Goal: Information Seeking & Learning: Understand process/instructions

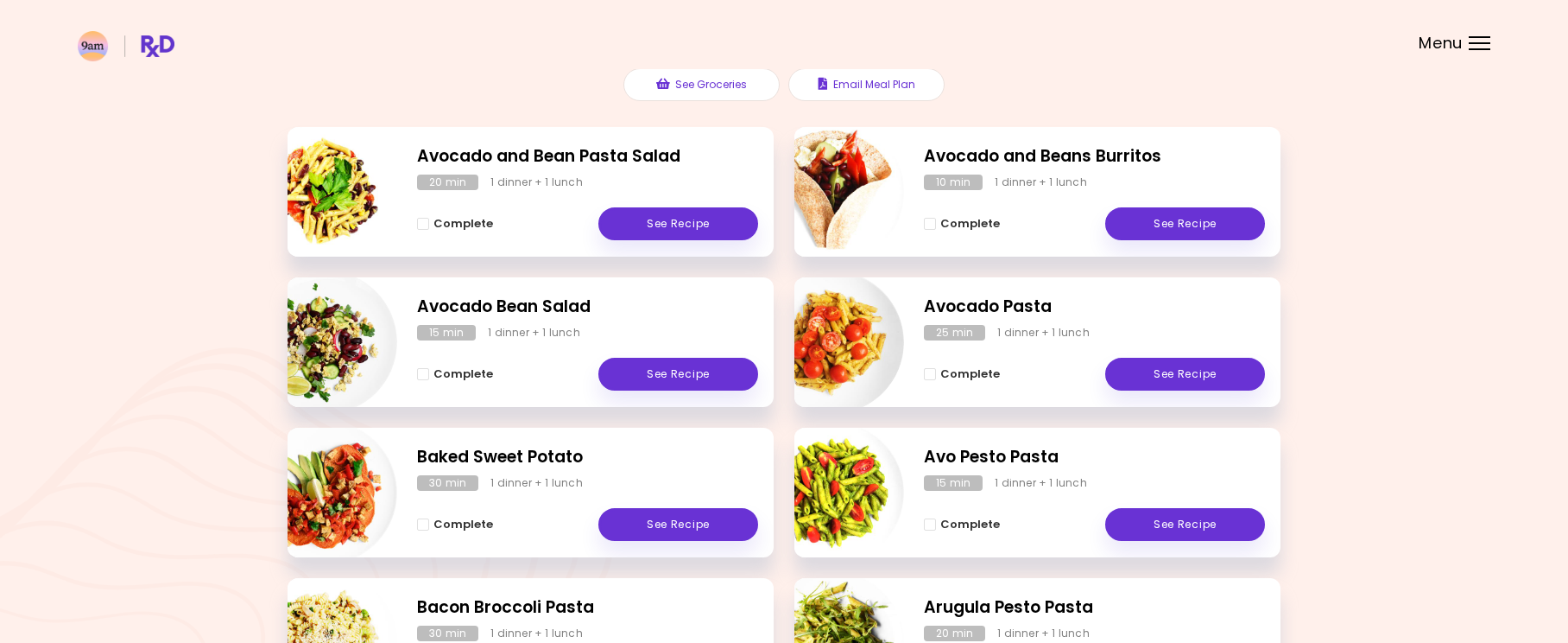
scroll to position [179, 0]
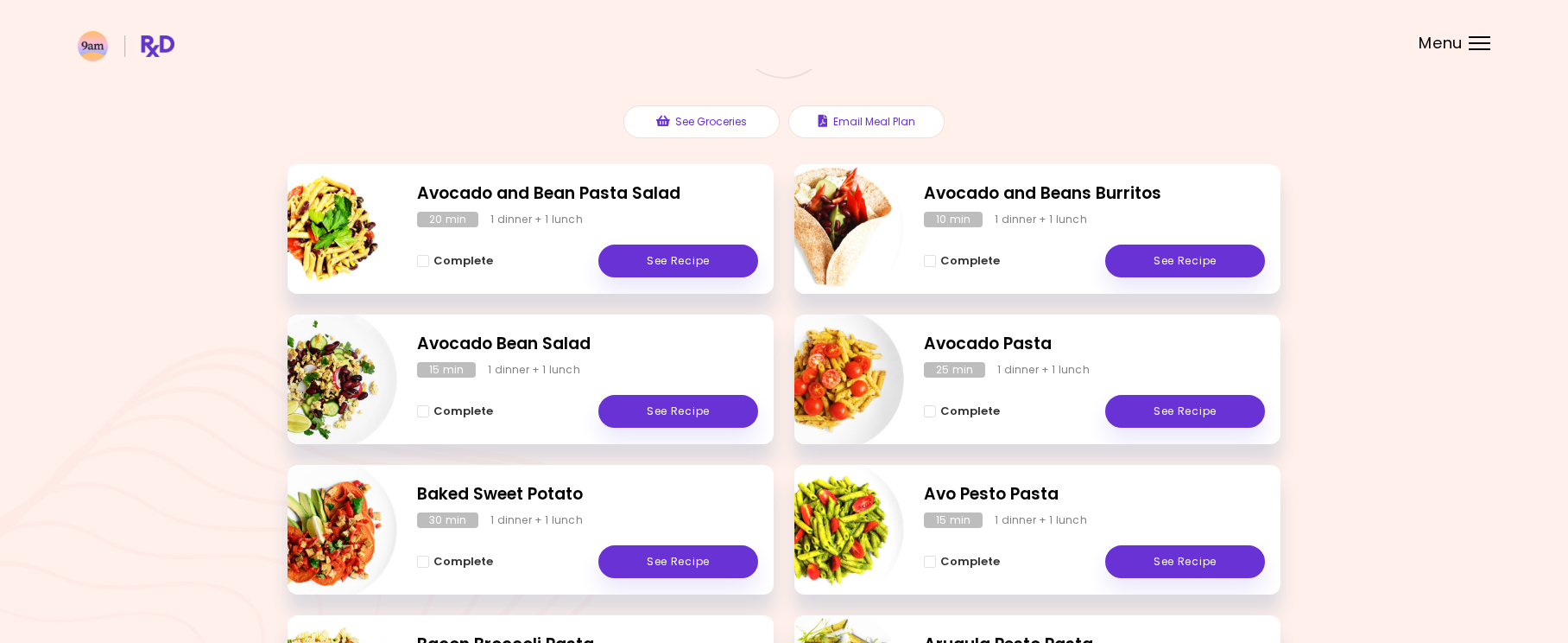
click at [352, 227] on img "Info - Avocado and Bean Pasta Salad" at bounding box center [325, 228] width 143 height 143
select select "*"
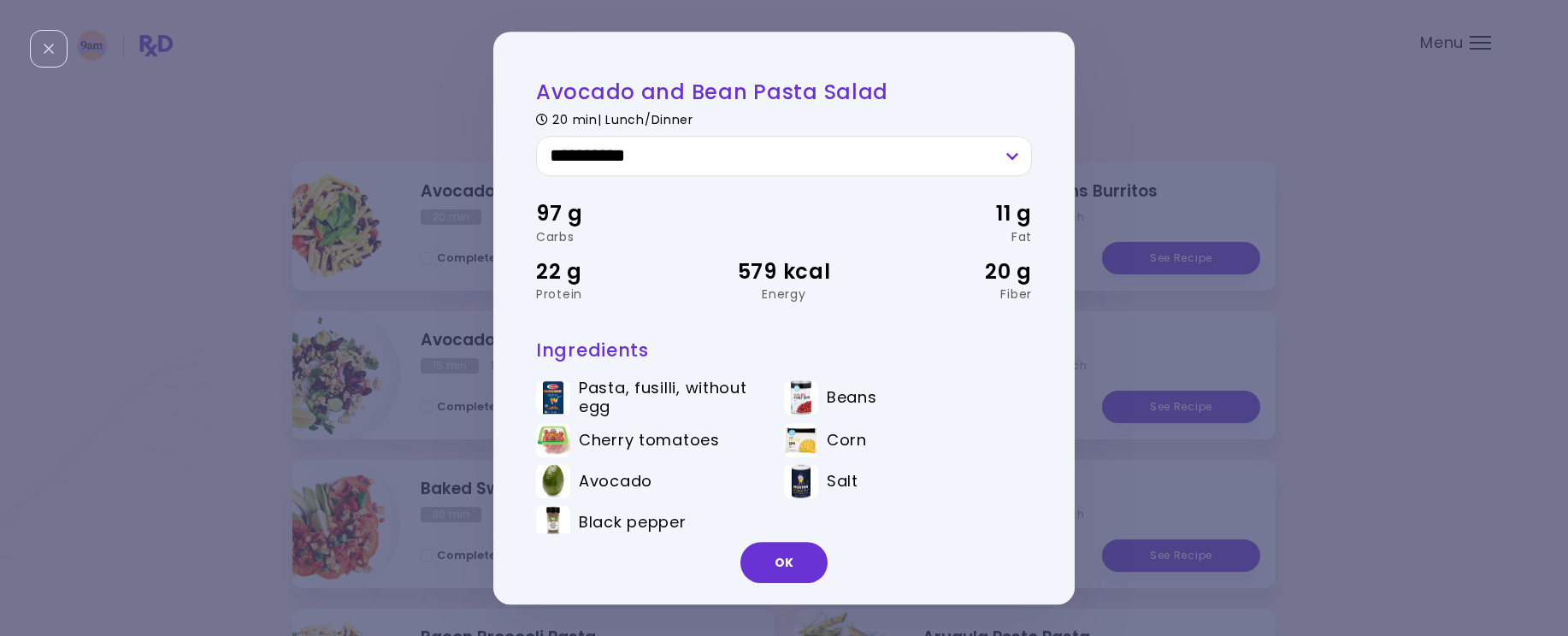
click at [383, 77] on div "**********" at bounding box center [784, 318] width 1568 height 636
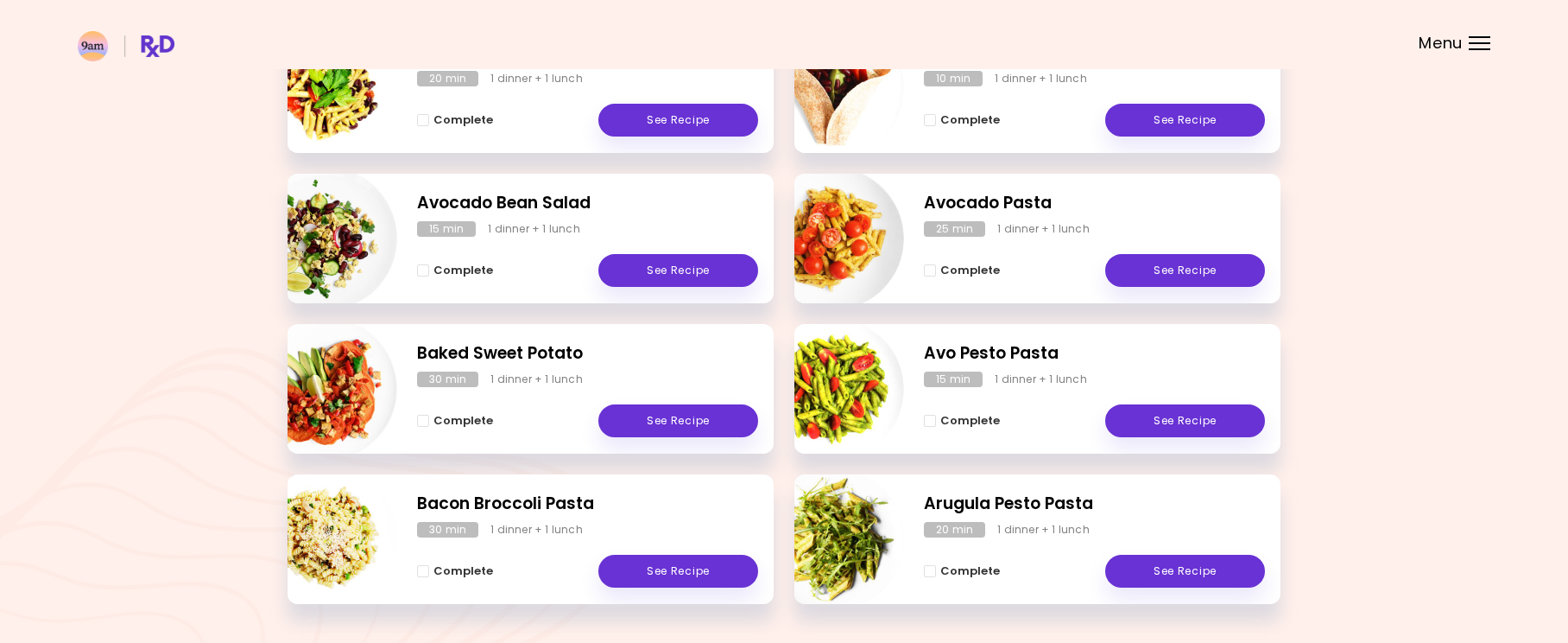
scroll to position [360, 0]
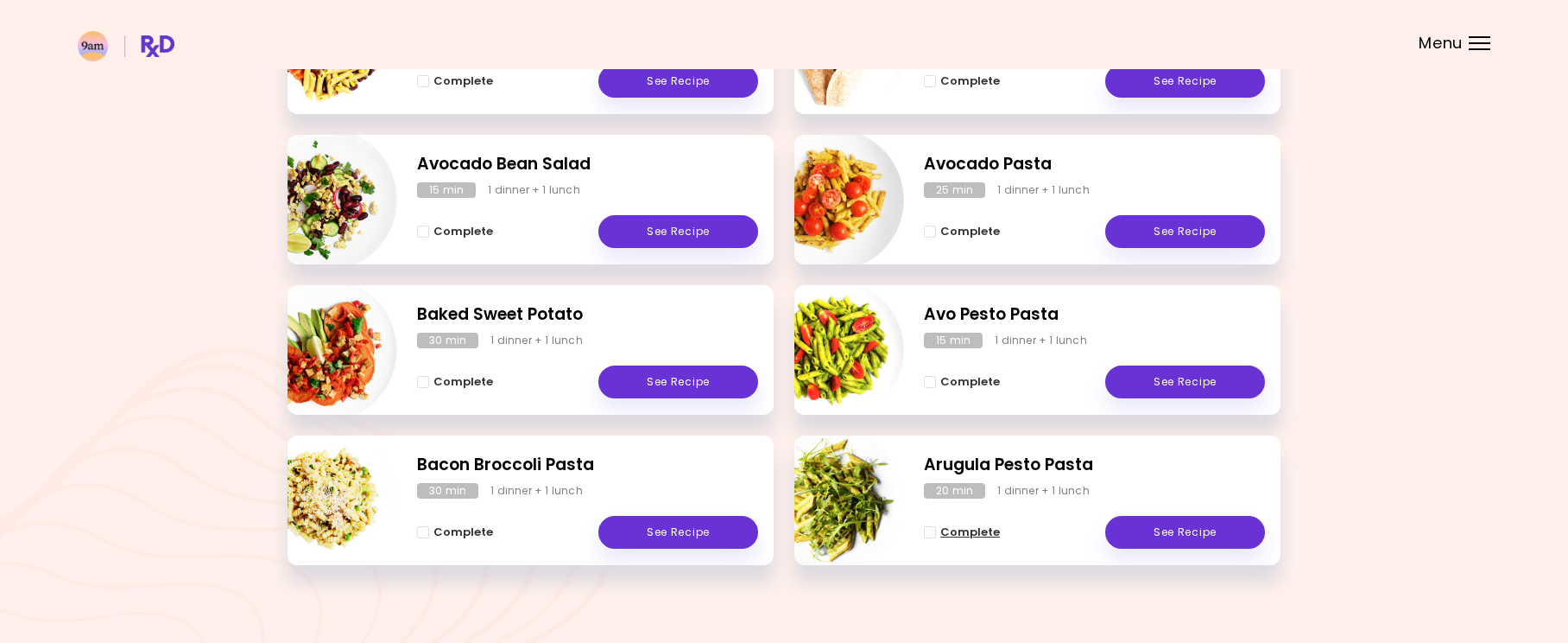
click at [930, 535] on span "Complete - Arugula Pesto Pasta" at bounding box center [930, 532] width 12 height 12
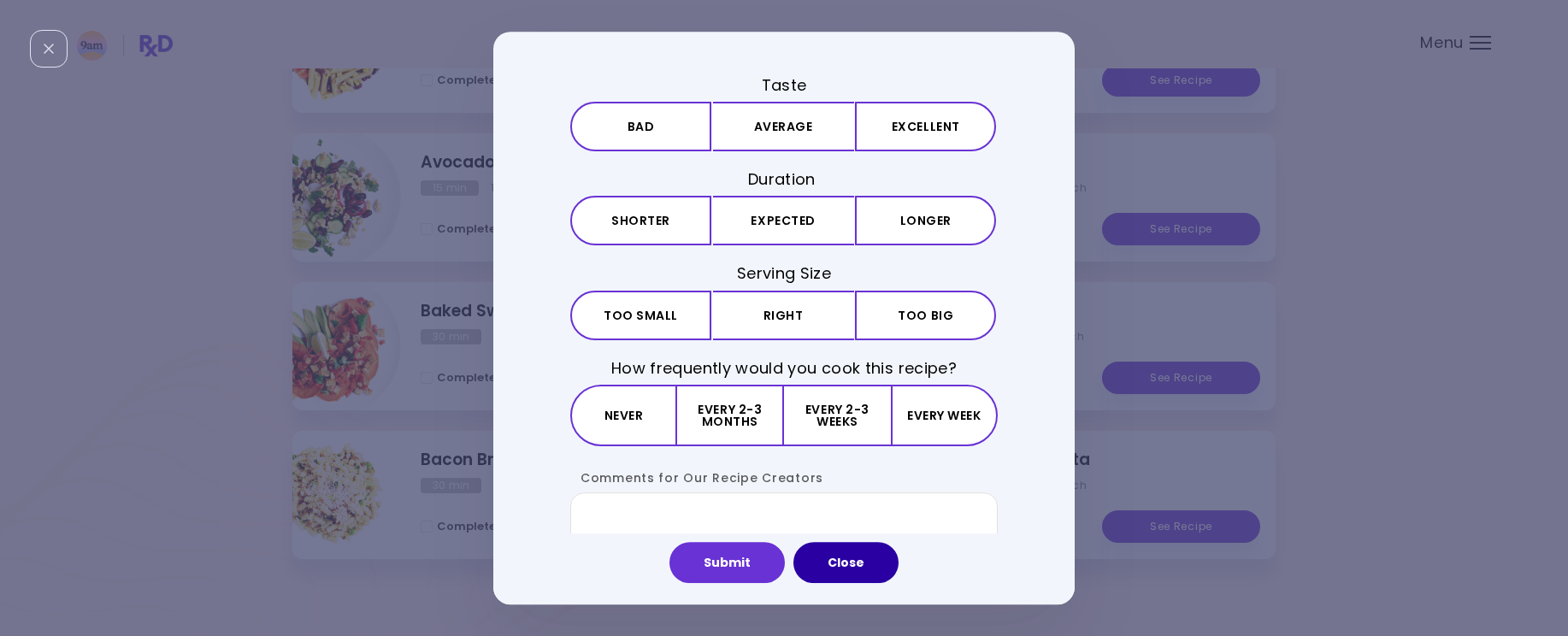
click at [847, 558] on button "Close" at bounding box center [846, 562] width 105 height 41
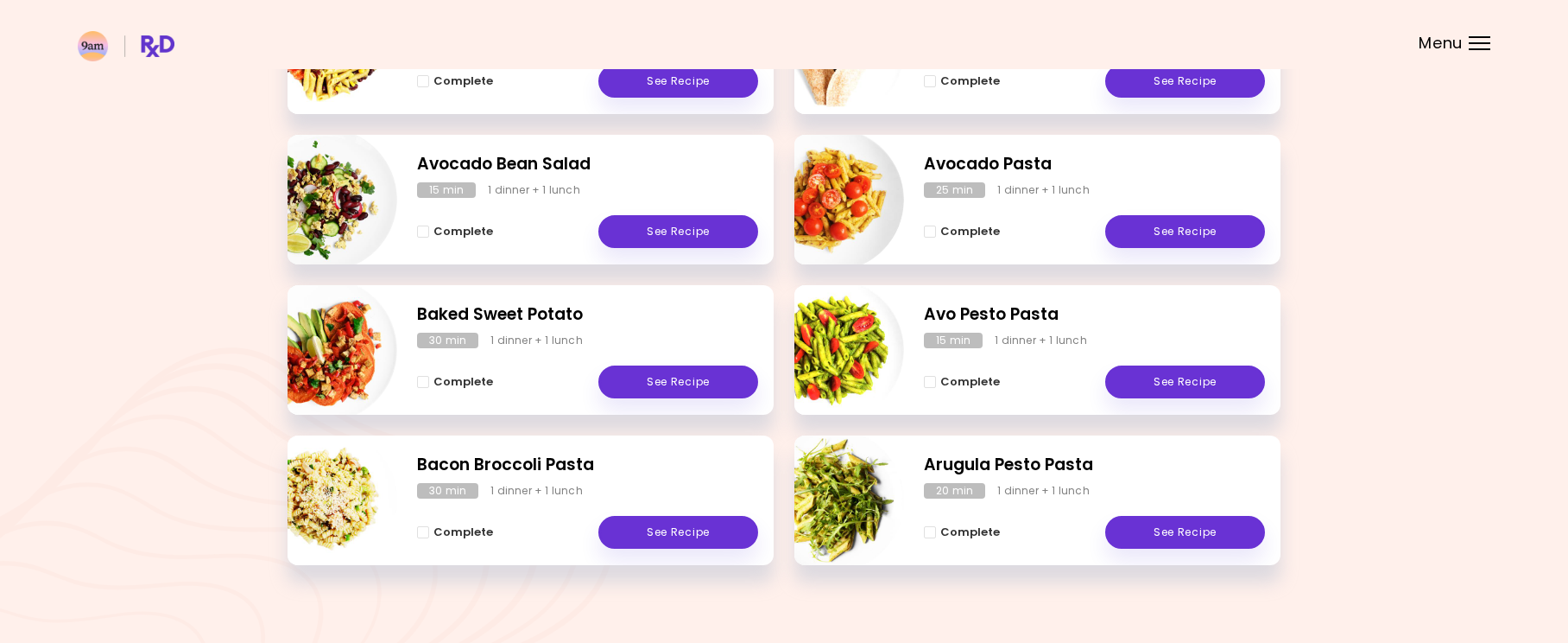
scroll to position [179, 0]
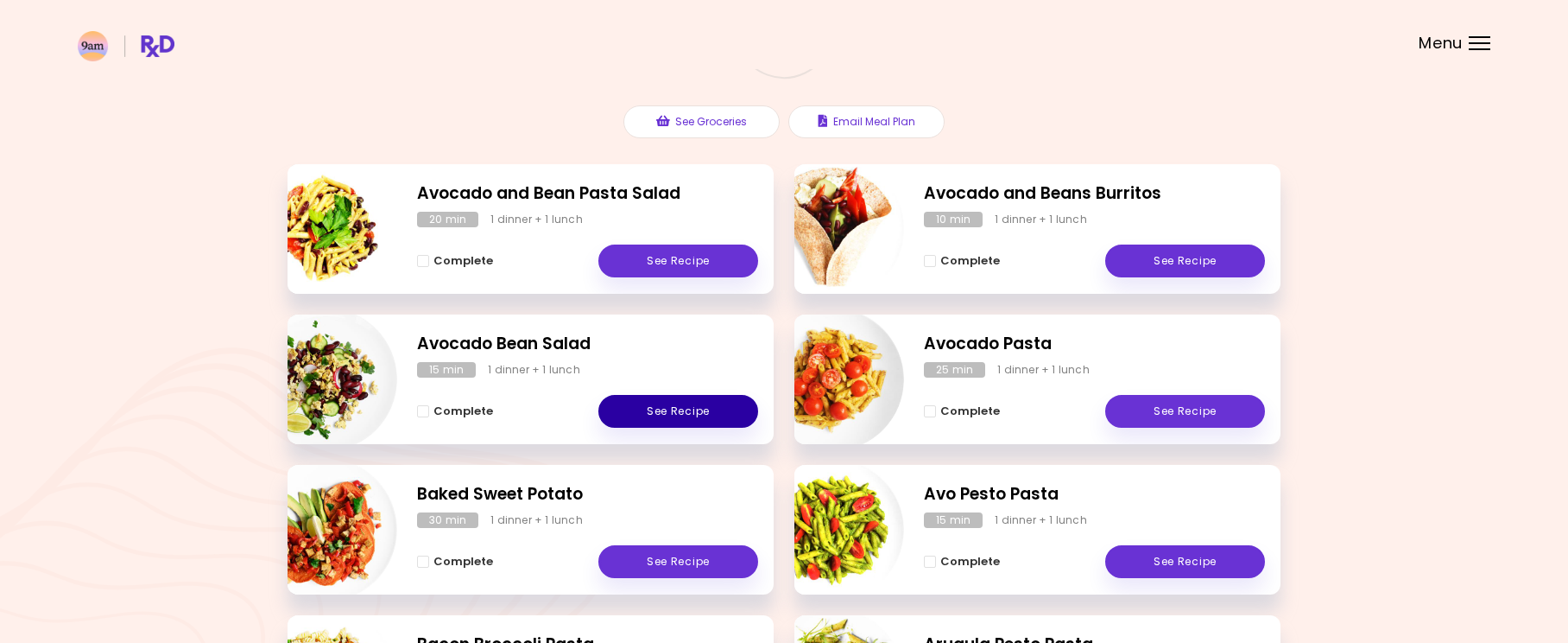
click at [691, 408] on link "See Recipe" at bounding box center [678, 412] width 160 height 33
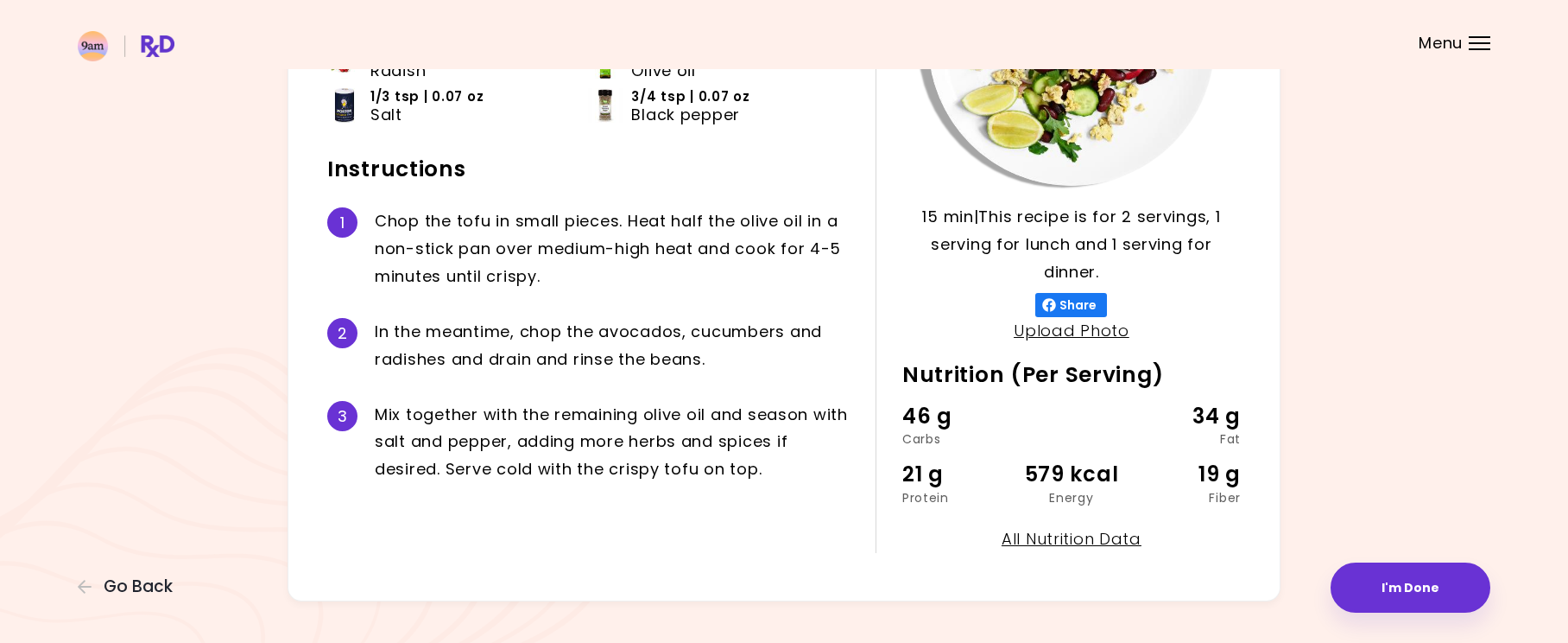
scroll to position [308, 0]
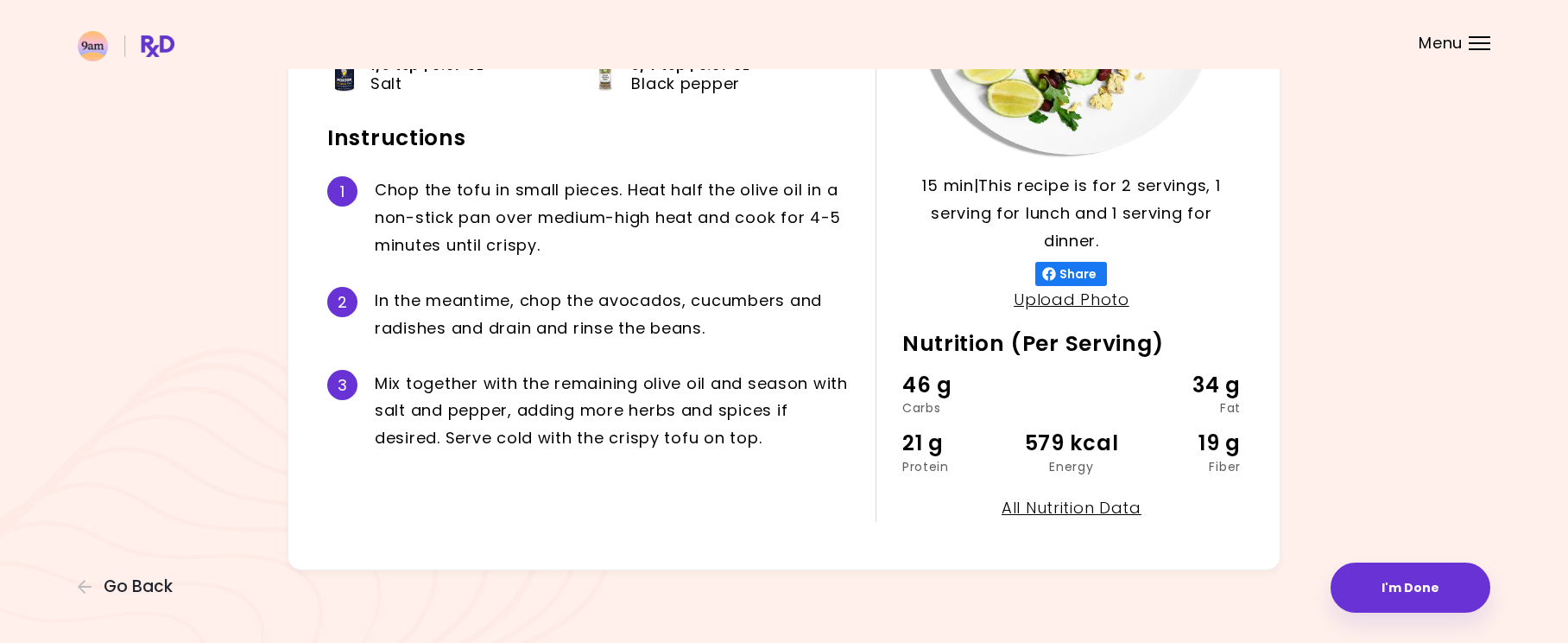
click at [644, 539] on div "15 min 15 min | This recipe is for 2 servings, 1 serving for lunch and 1 servin…" at bounding box center [784, 195] width 994 height 751
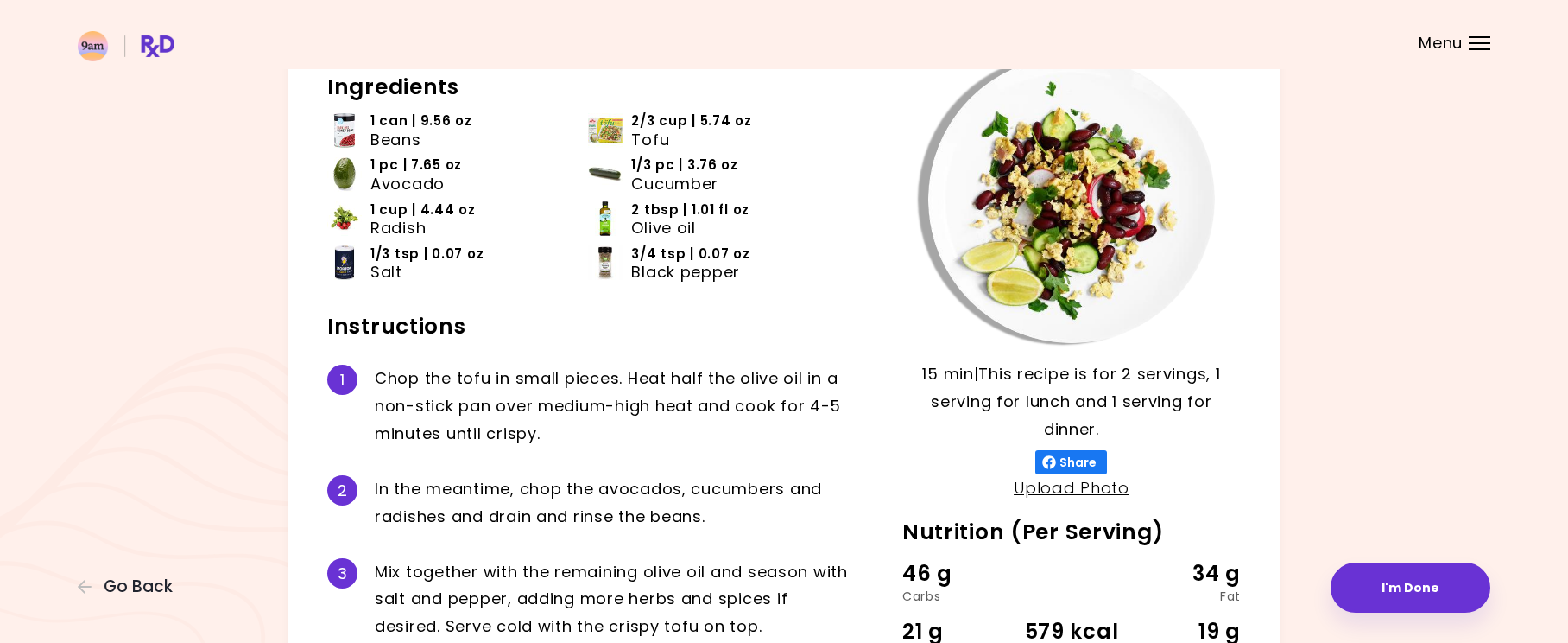
scroll to position [0, 0]
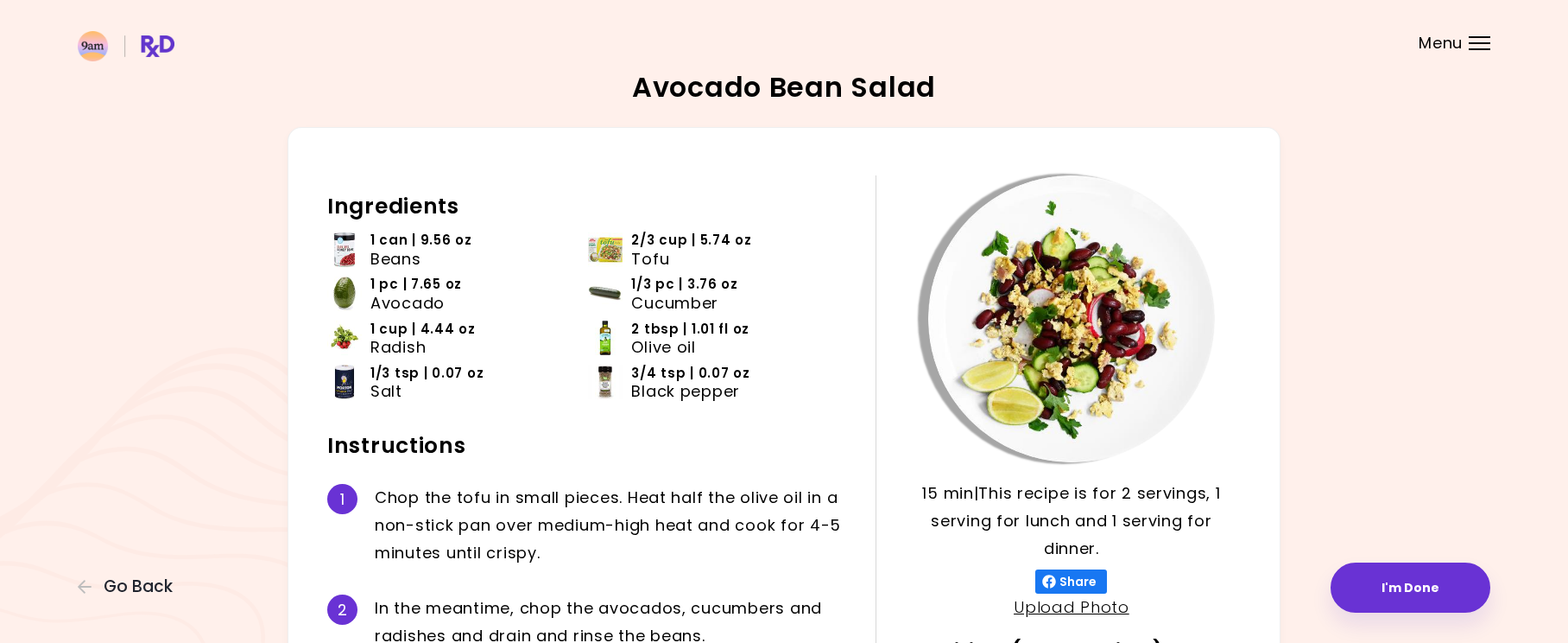
click at [1491, 114] on div "Avocado Bean Salad 15 min 15 min | This recipe is for 2 servings, 1 serving for…" at bounding box center [784, 475] width 1568 height 951
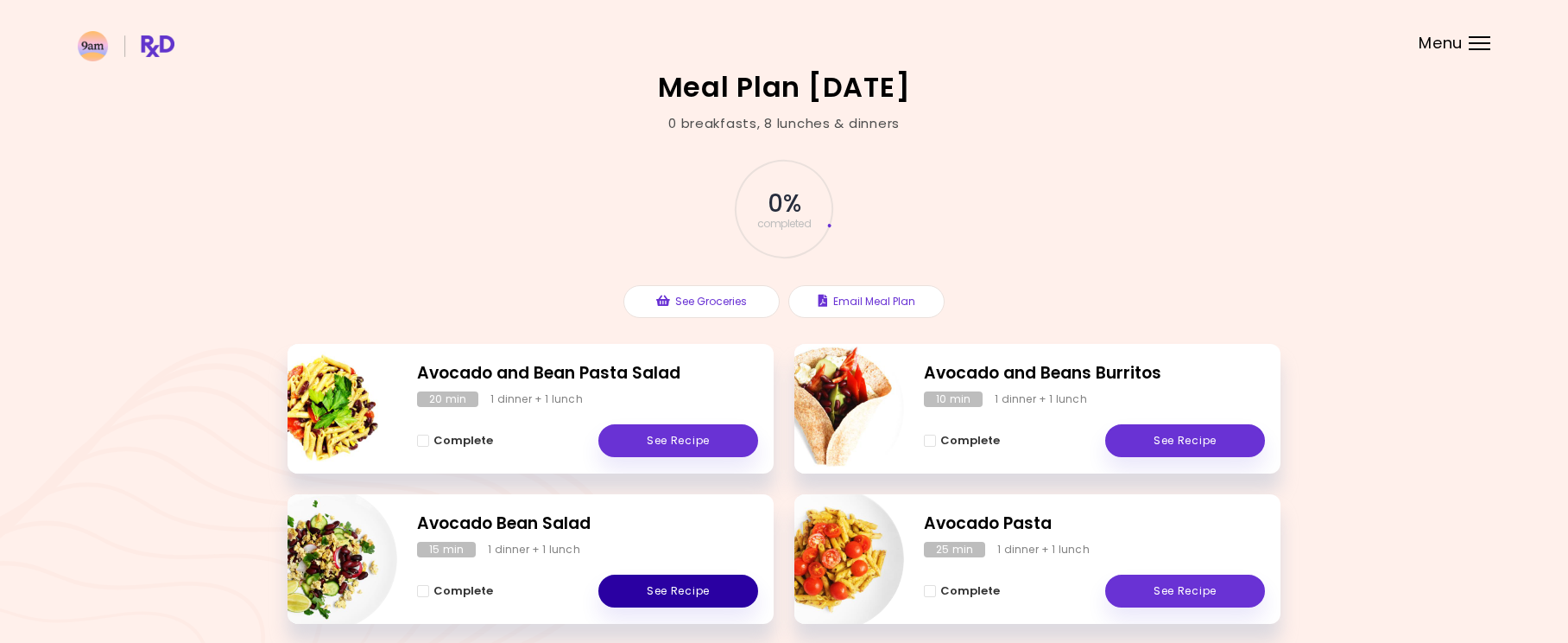
click at [675, 588] on link "See Recipe" at bounding box center [678, 591] width 160 height 33
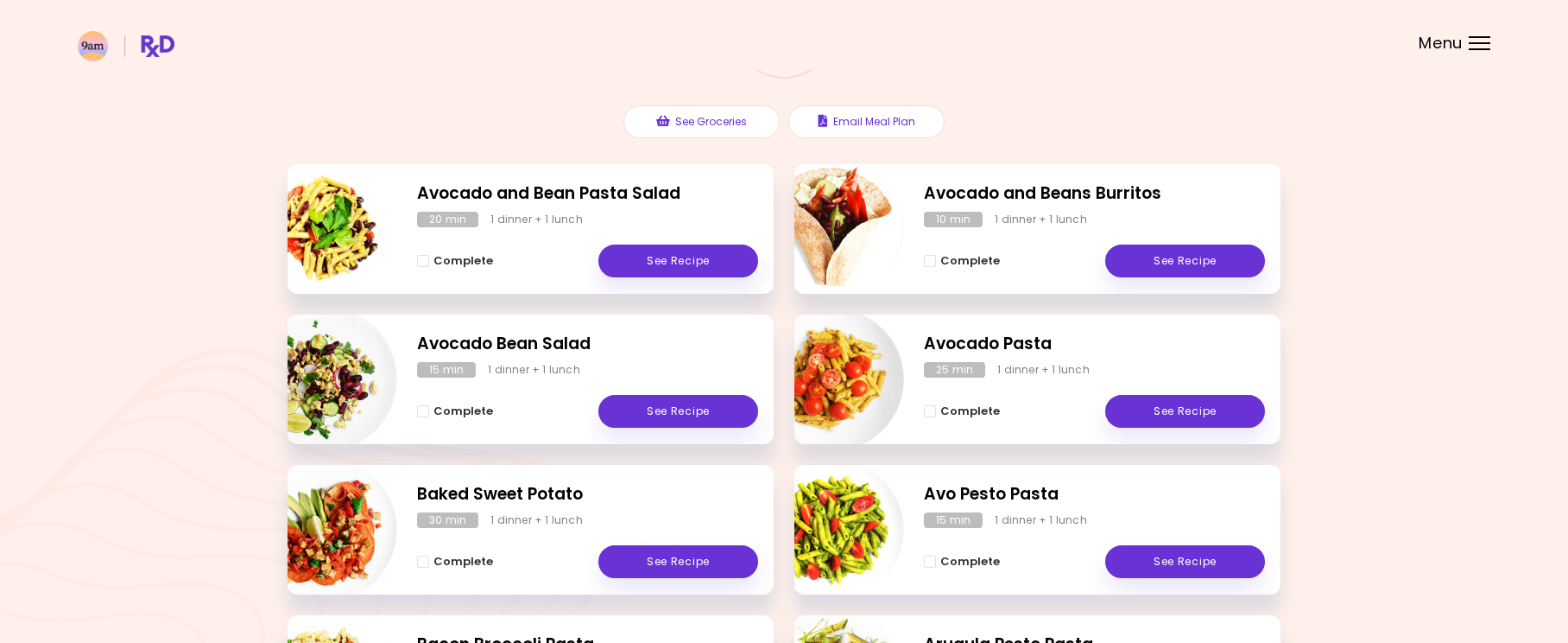
click at [436, 198] on h2 "Avocado and Bean Pasta Salad" at bounding box center [588, 194] width 341 height 25
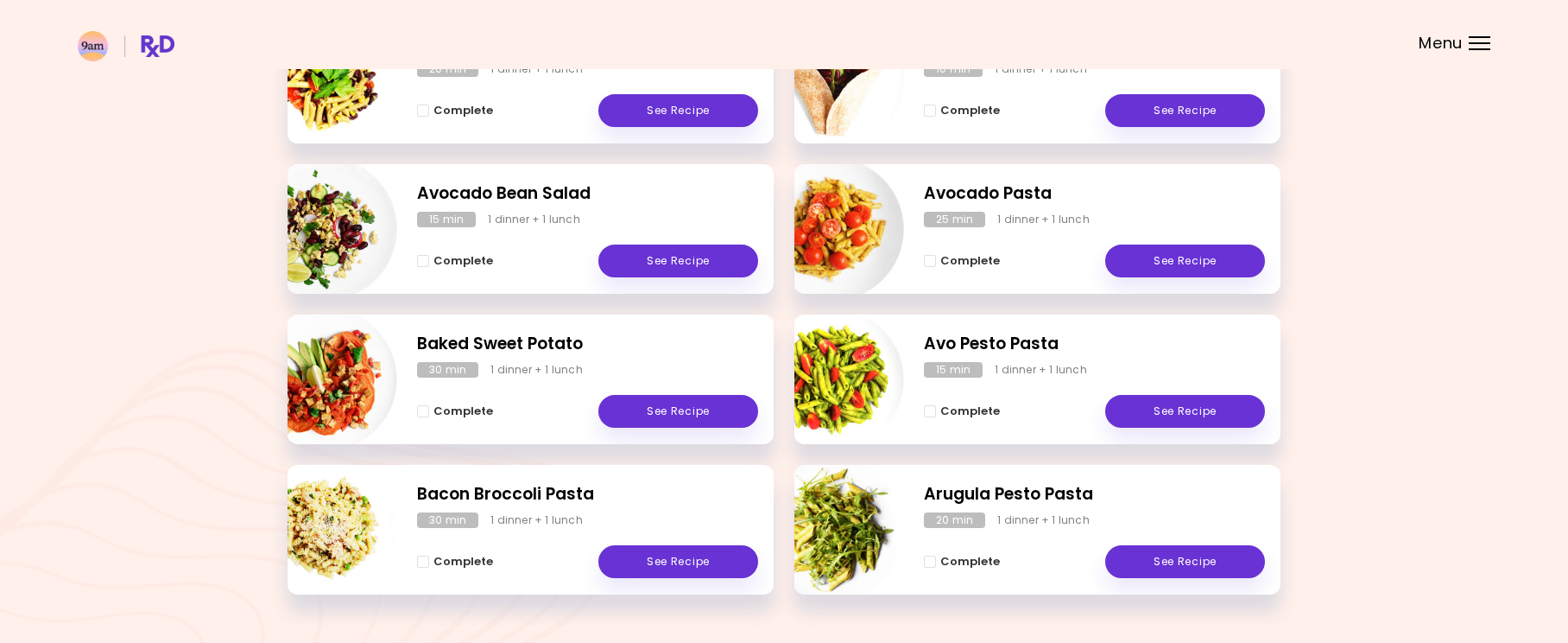
scroll to position [360, 0]
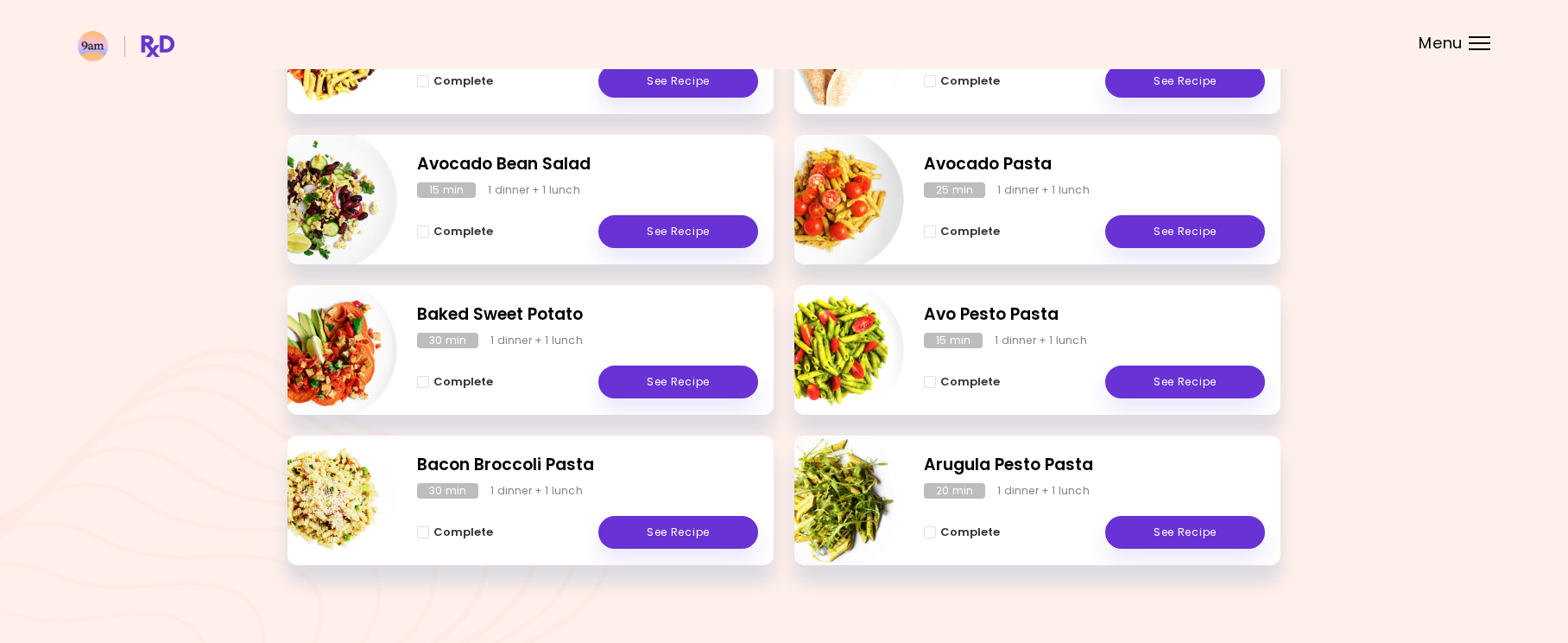
click at [842, 503] on img "Info - Arugula Pesto Pasta" at bounding box center [831, 500] width 143 height 143
select select "*"
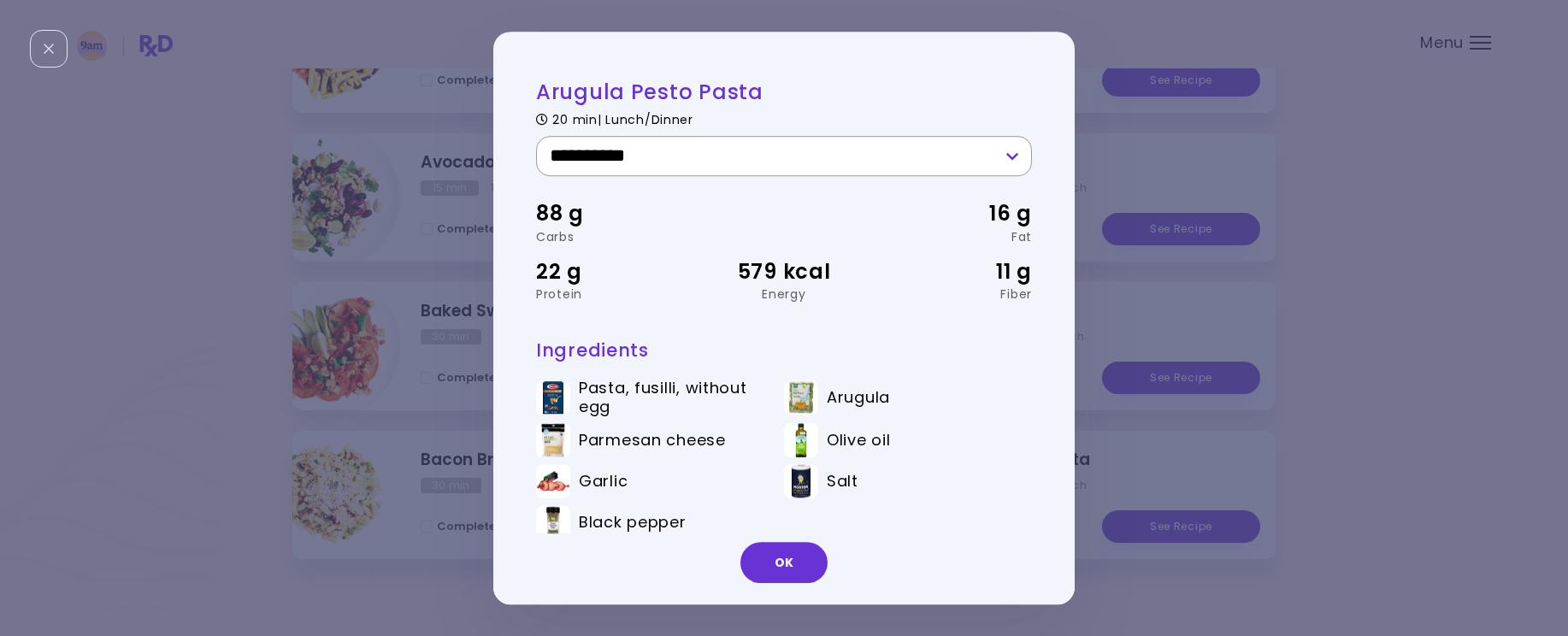
click at [1005, 149] on select "**********" at bounding box center [784, 156] width 495 height 40
click at [781, 568] on button "OK" at bounding box center [784, 562] width 87 height 41
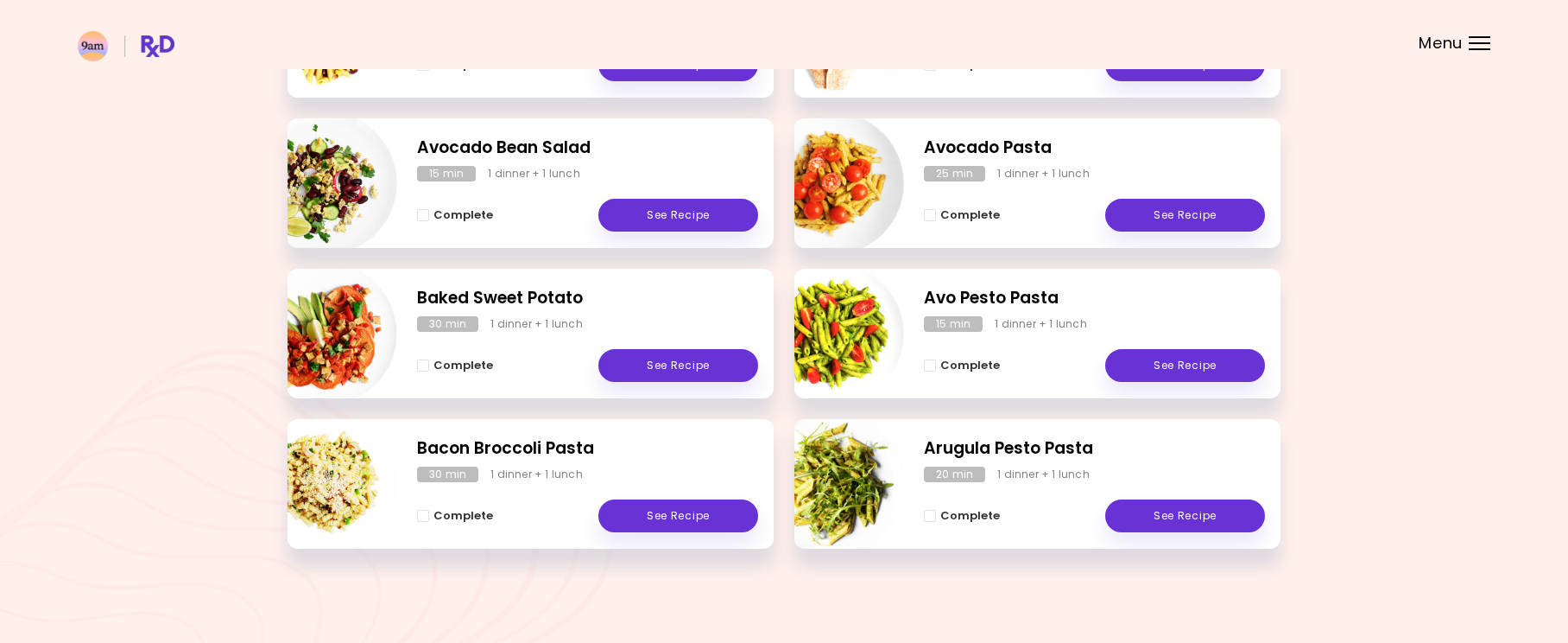
scroll to position [196, 0]
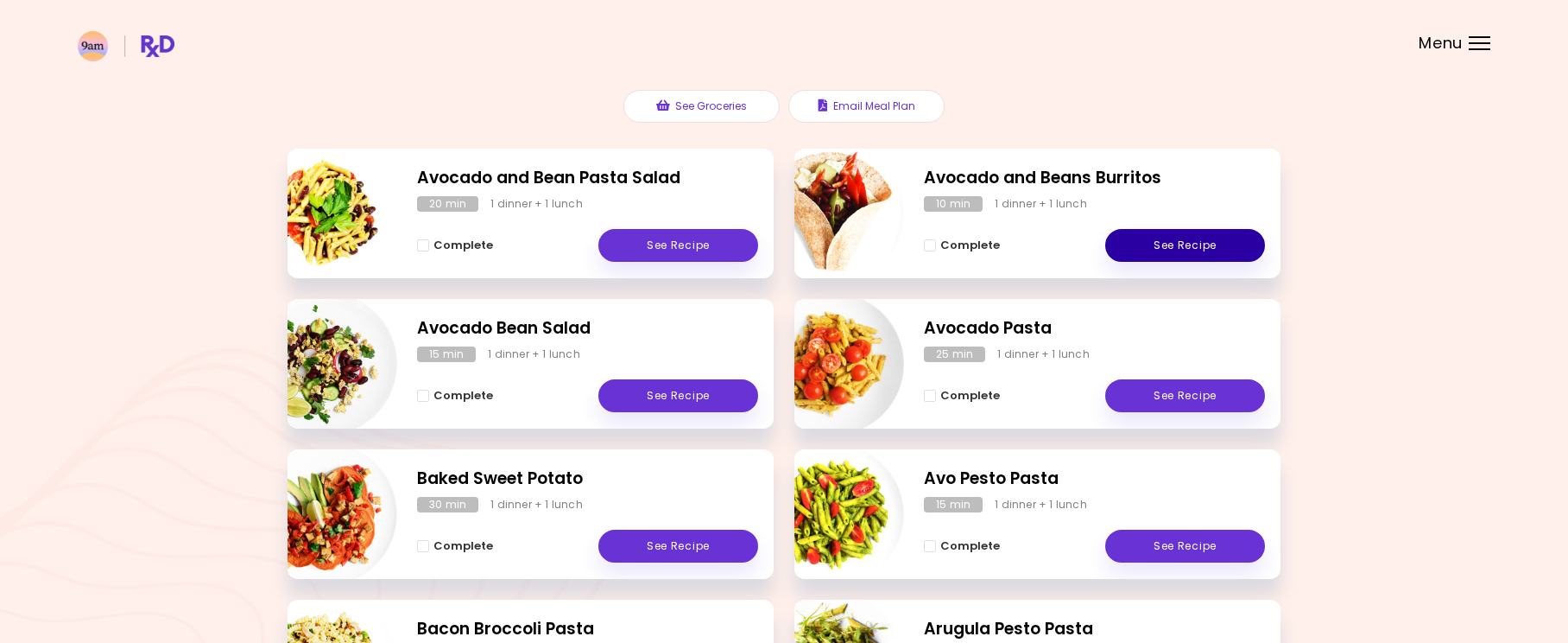
click at [1188, 239] on link "See Recipe" at bounding box center [1185, 246] width 160 height 33
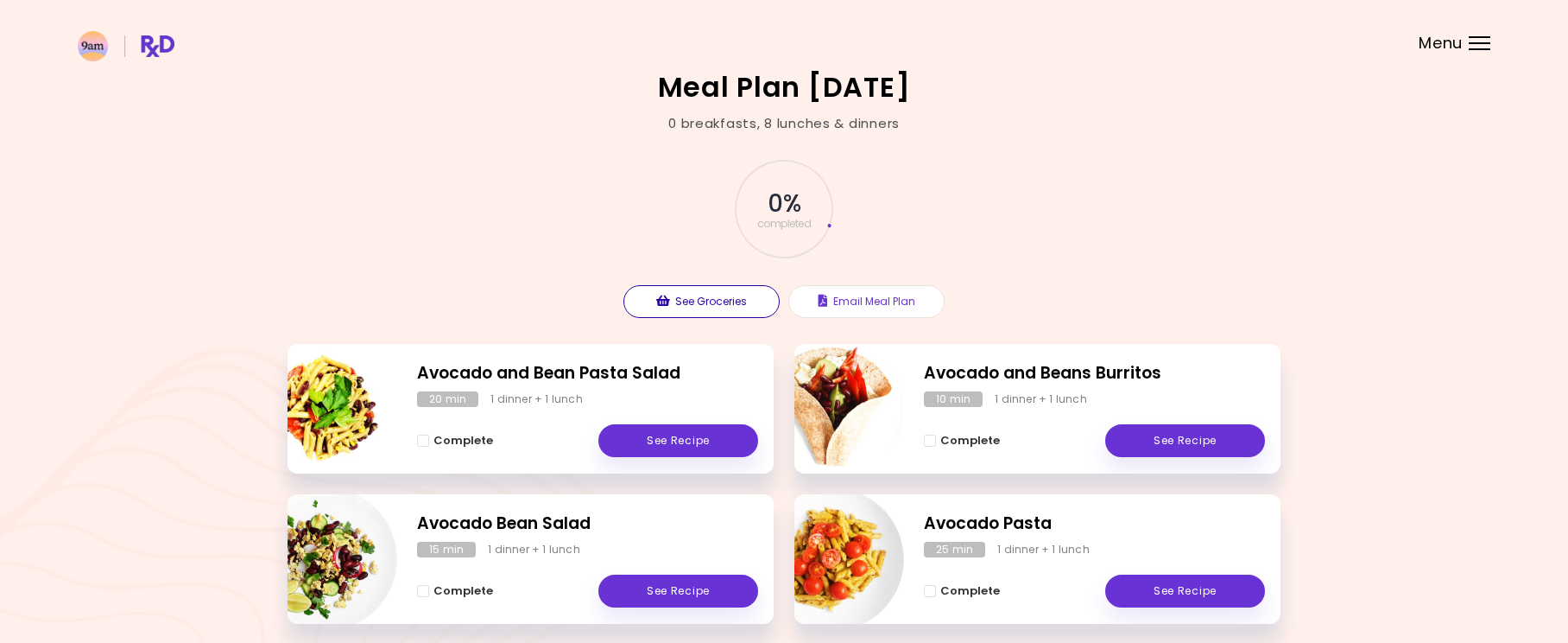
click at [728, 308] on button "See Groceries" at bounding box center [701, 301] width 156 height 33
click at [426, 441] on span "Complete - Avocado and Bean Pasta Salad" at bounding box center [423, 441] width 12 height 12
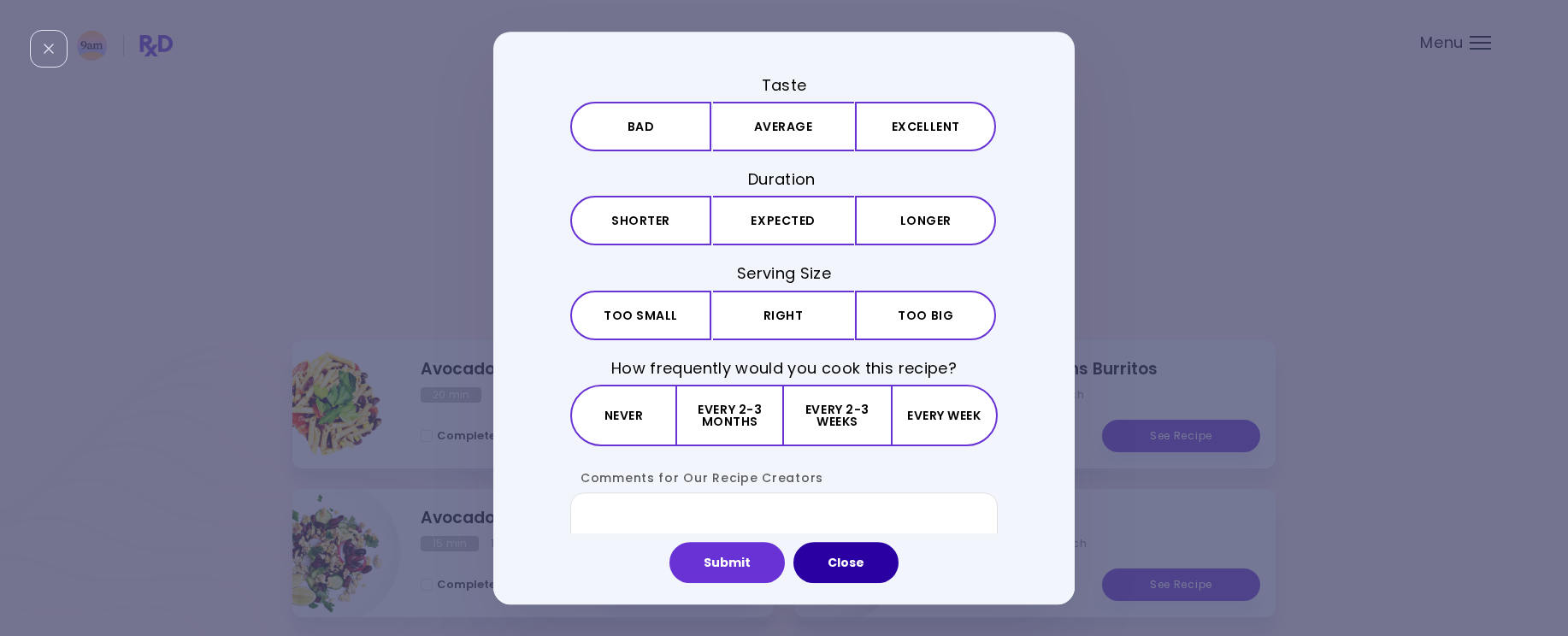
click at [847, 568] on button "Close" at bounding box center [846, 562] width 105 height 41
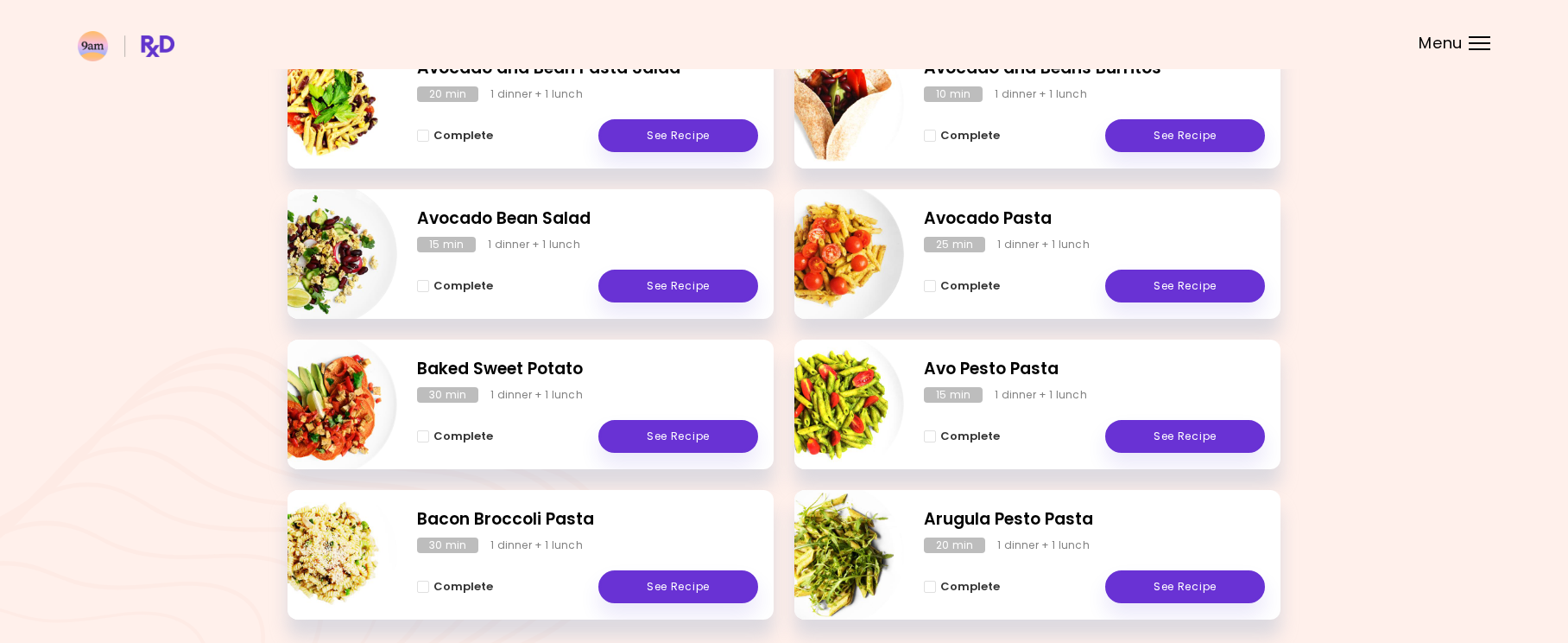
scroll to position [376, 0]
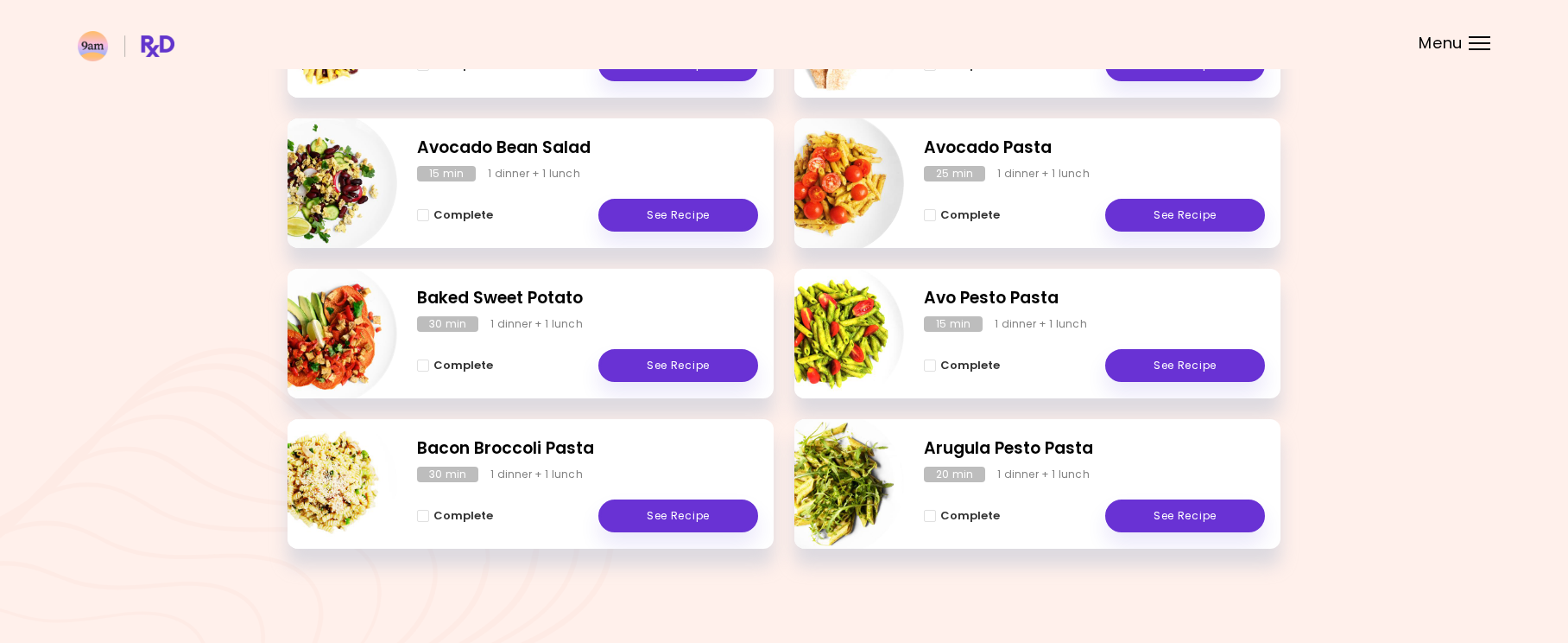
click at [1008, 562] on div "Avocado and Bean Pasta Salad 20 min 1 dinner + 1 lunch Complete See Recipe Avoc…" at bounding box center [784, 269] width 994 height 602
click at [837, 572] on div "Meal Plan 7/9/2025 0 breakfasts , 8 lunches & dinners 0 % completed See Groceri…" at bounding box center [784, 133] width 1568 height 1019
click at [662, 512] on link "See Recipe" at bounding box center [678, 516] width 160 height 33
